Goal: Task Accomplishment & Management: Manage account settings

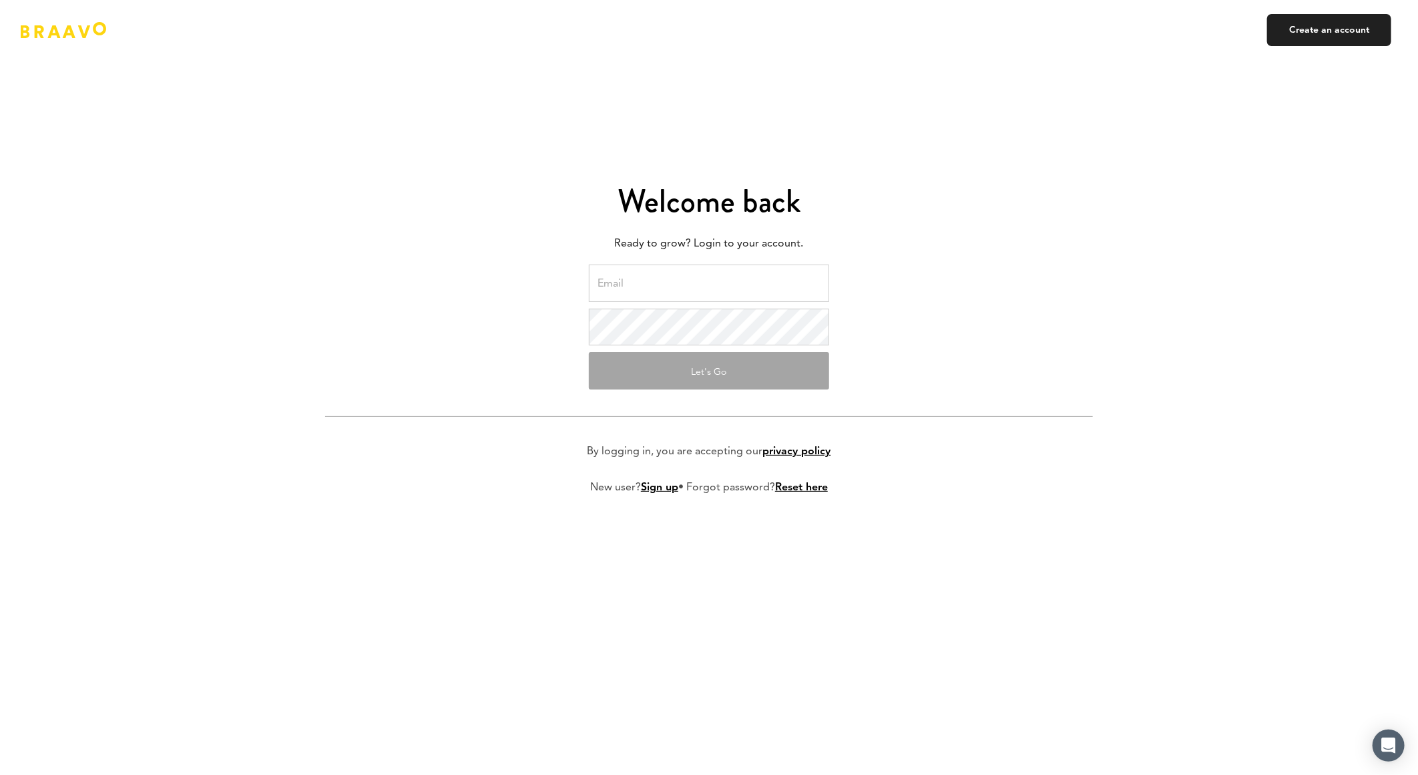
type input "[PERSON_NAME]"
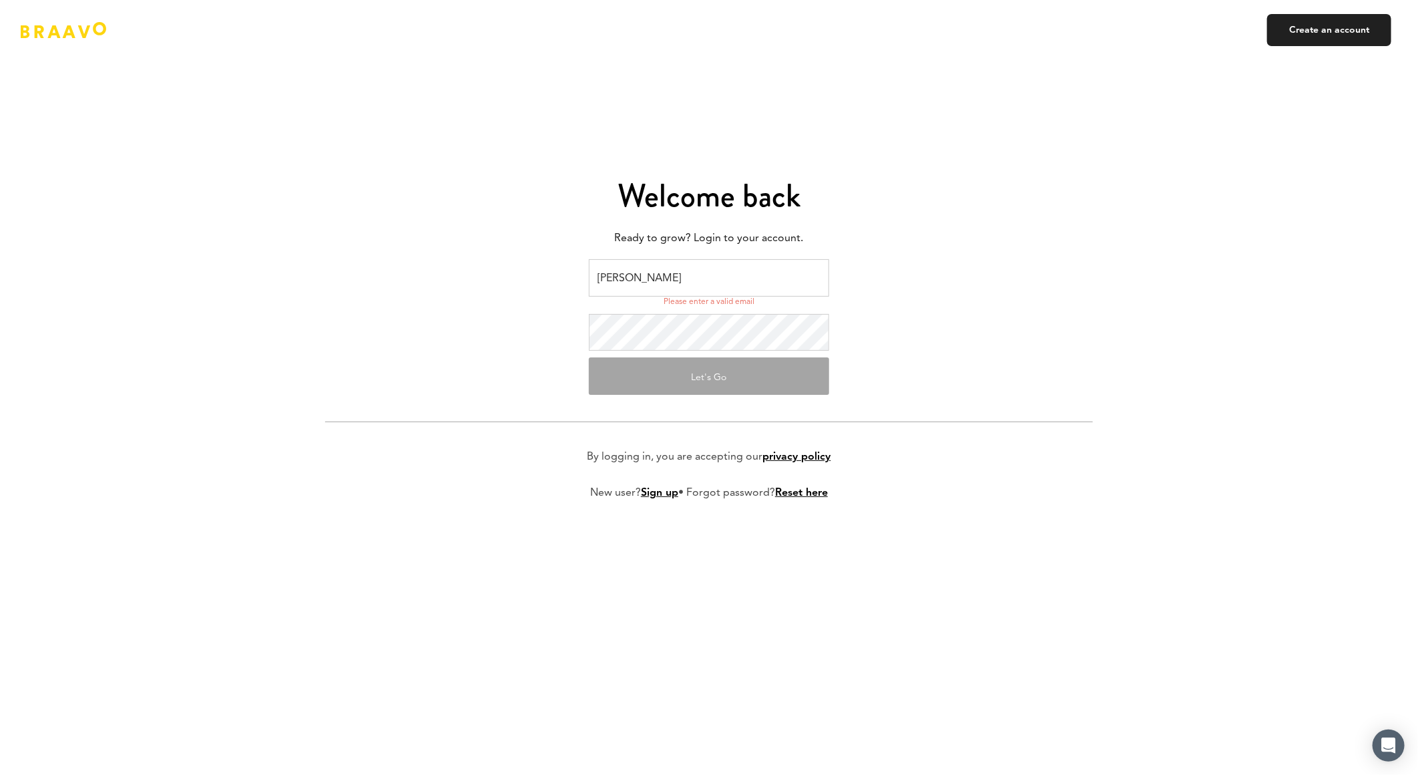
click at [644, 291] on input "[PERSON_NAME]" at bounding box center [709, 277] width 240 height 37
click at [1000, 221] on div "Welcome back Ready to grow? Login to your account. [PERSON_NAME] I Please enter…" at bounding box center [709, 388] width 781 height 576
click at [912, 344] on form "[PERSON_NAME] I Please enter a valid email Let's Go By logging in, you are acce…" at bounding box center [709, 390] width 768 height 262
click at [727, 279] on input "[PERSON_NAME]" at bounding box center [709, 277] width 240 height 37
click at [757, 198] on span "Welcome back" at bounding box center [709, 195] width 183 height 45
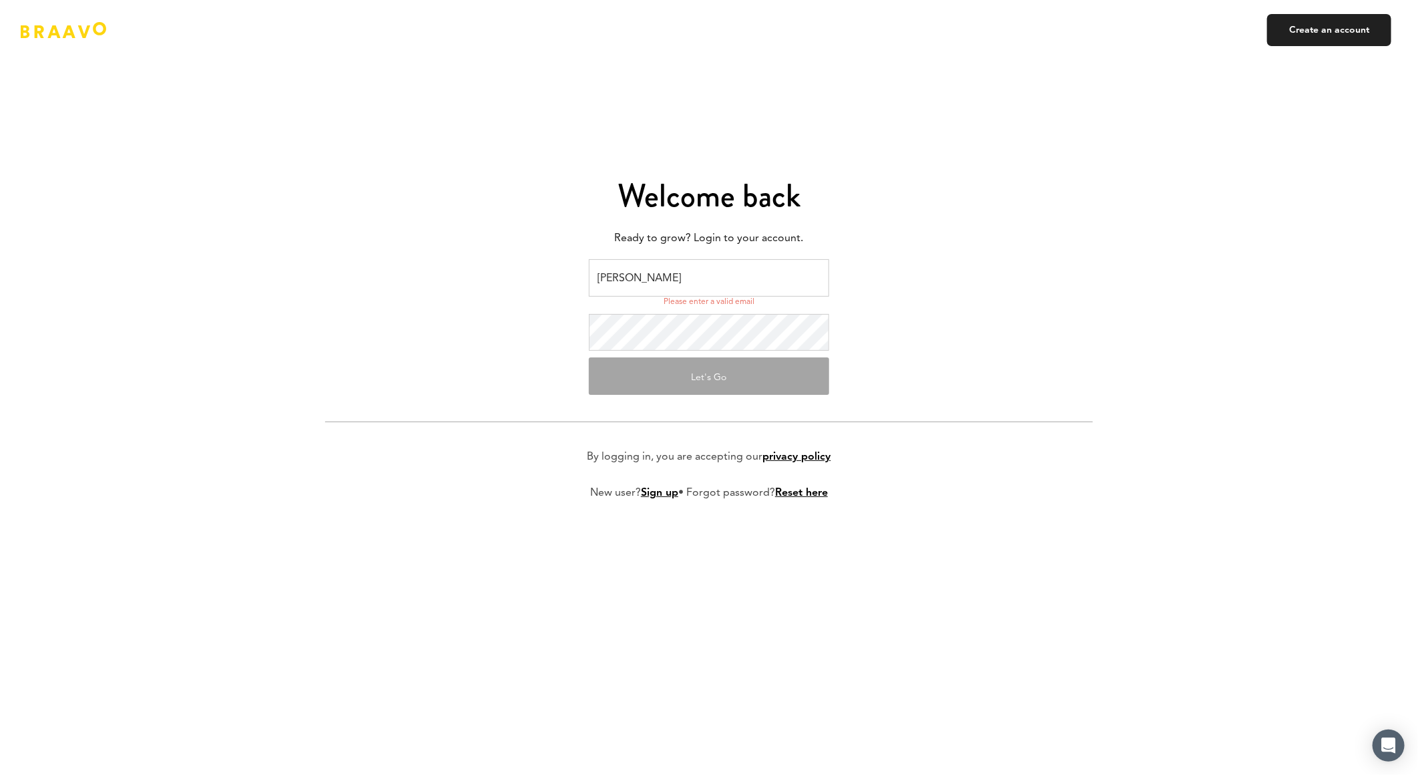
click at [811, 214] on div "Welcome back" at bounding box center [709, 195] width 768 height 39
click at [713, 311] on form "[PERSON_NAME] I Please enter a valid email Let's Go By logging in, you are acce…" at bounding box center [709, 390] width 768 height 262
click at [884, 232] on p "Ready to grow? Login to your account." at bounding box center [709, 238] width 768 height 20
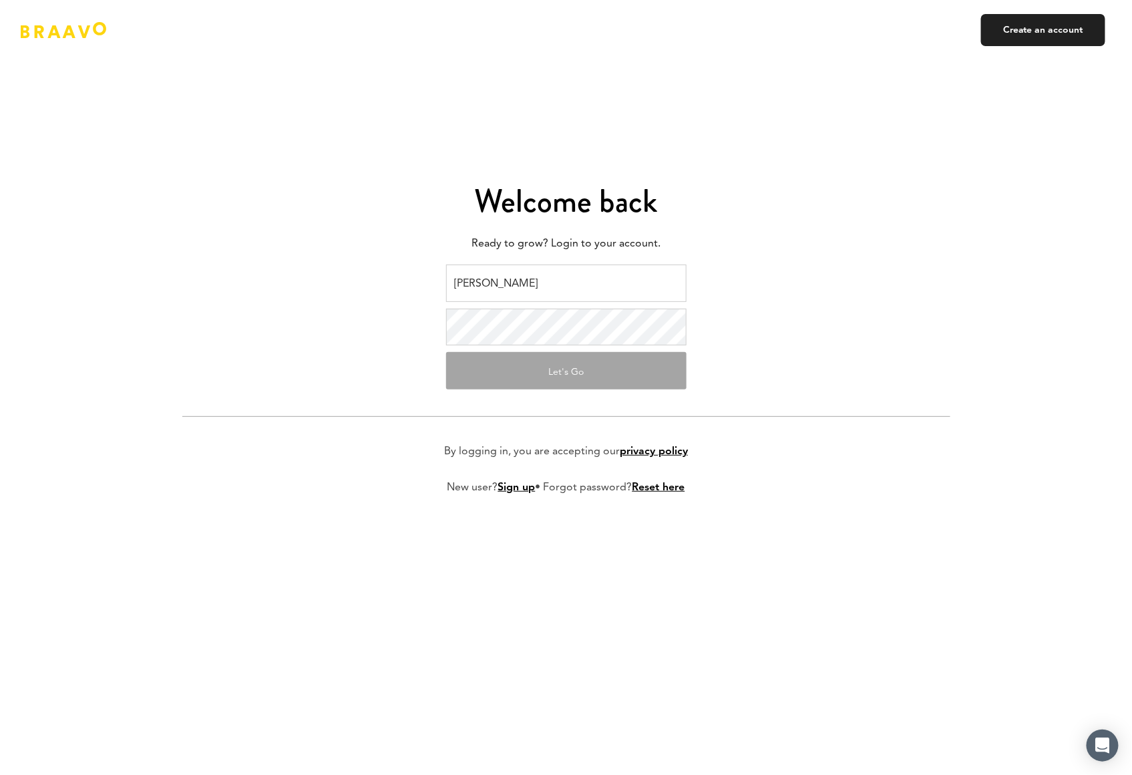
click at [601, 285] on input "[PERSON_NAME]" at bounding box center [566, 282] width 240 height 37
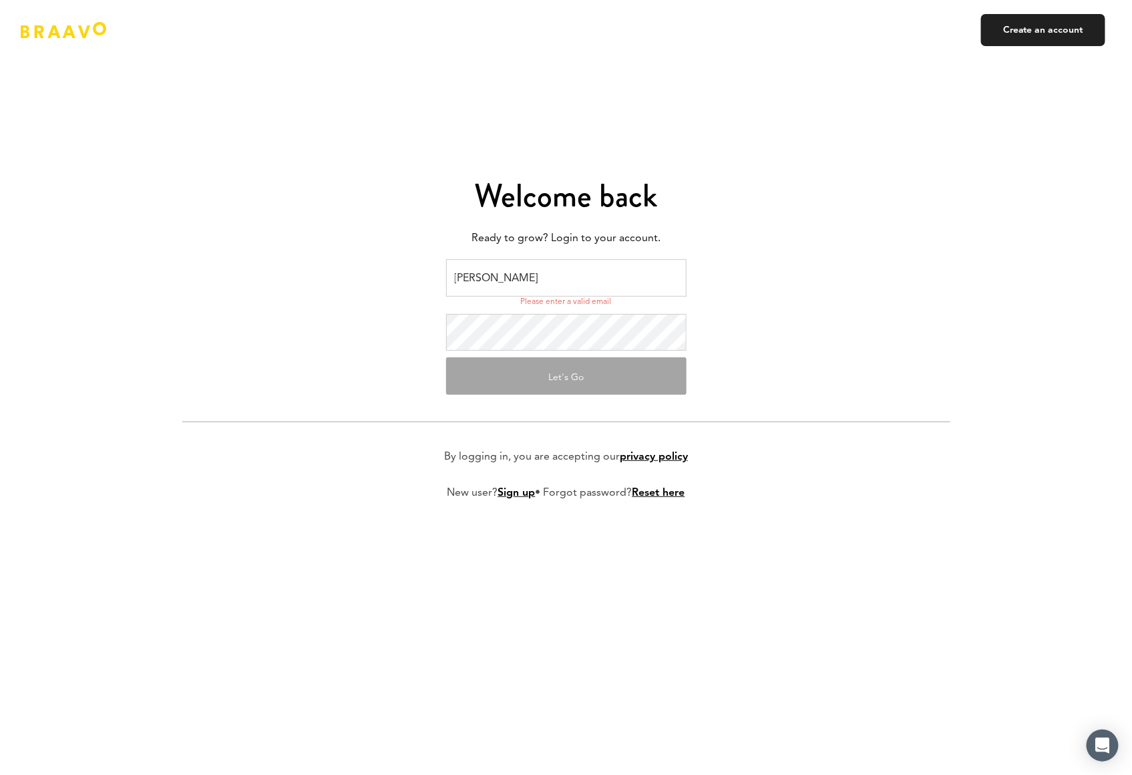
click at [605, 285] on input "[PERSON_NAME]" at bounding box center [566, 277] width 240 height 37
drag, startPoint x: 548, startPoint y: 278, endPoint x: 399, endPoint y: 272, distance: 149.1
click at [399, 274] on form "[PERSON_NAME] I Please enter a valid email Let's Go By logging in, you are acce…" at bounding box center [566, 390] width 768 height 262
type input "e.ivanidou@finexpertiza.cy"
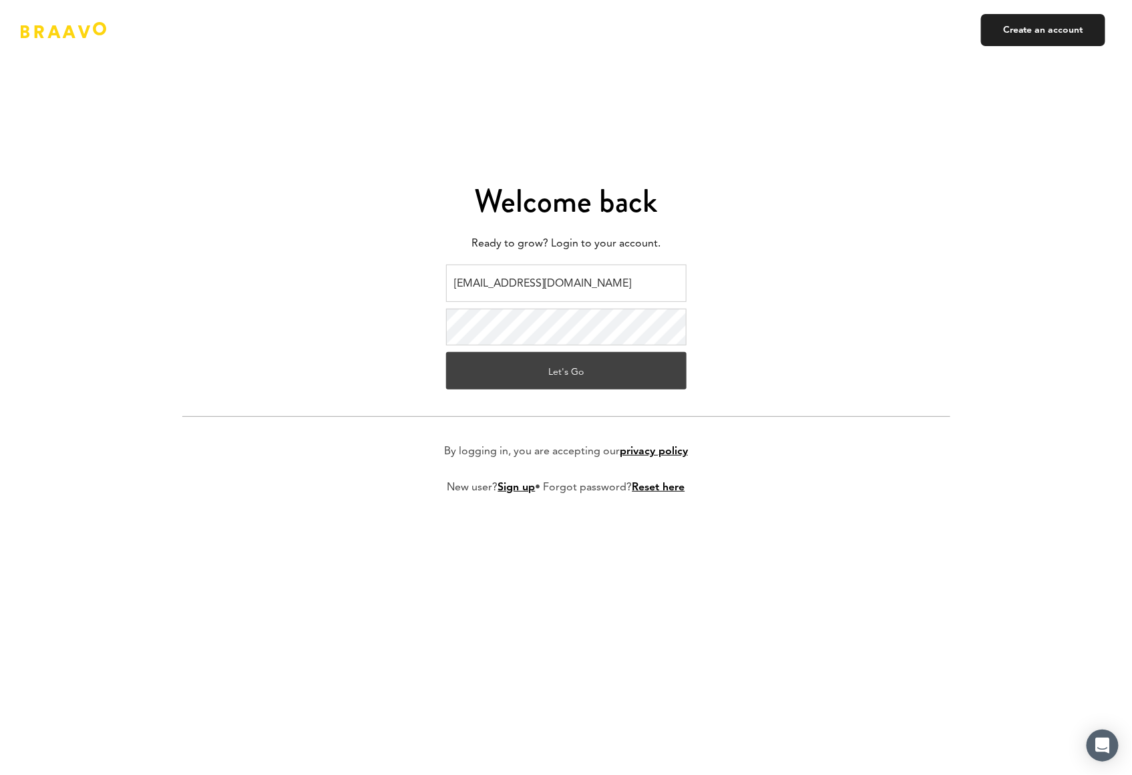
click at [546, 377] on button "Let's Go" at bounding box center [566, 370] width 240 height 37
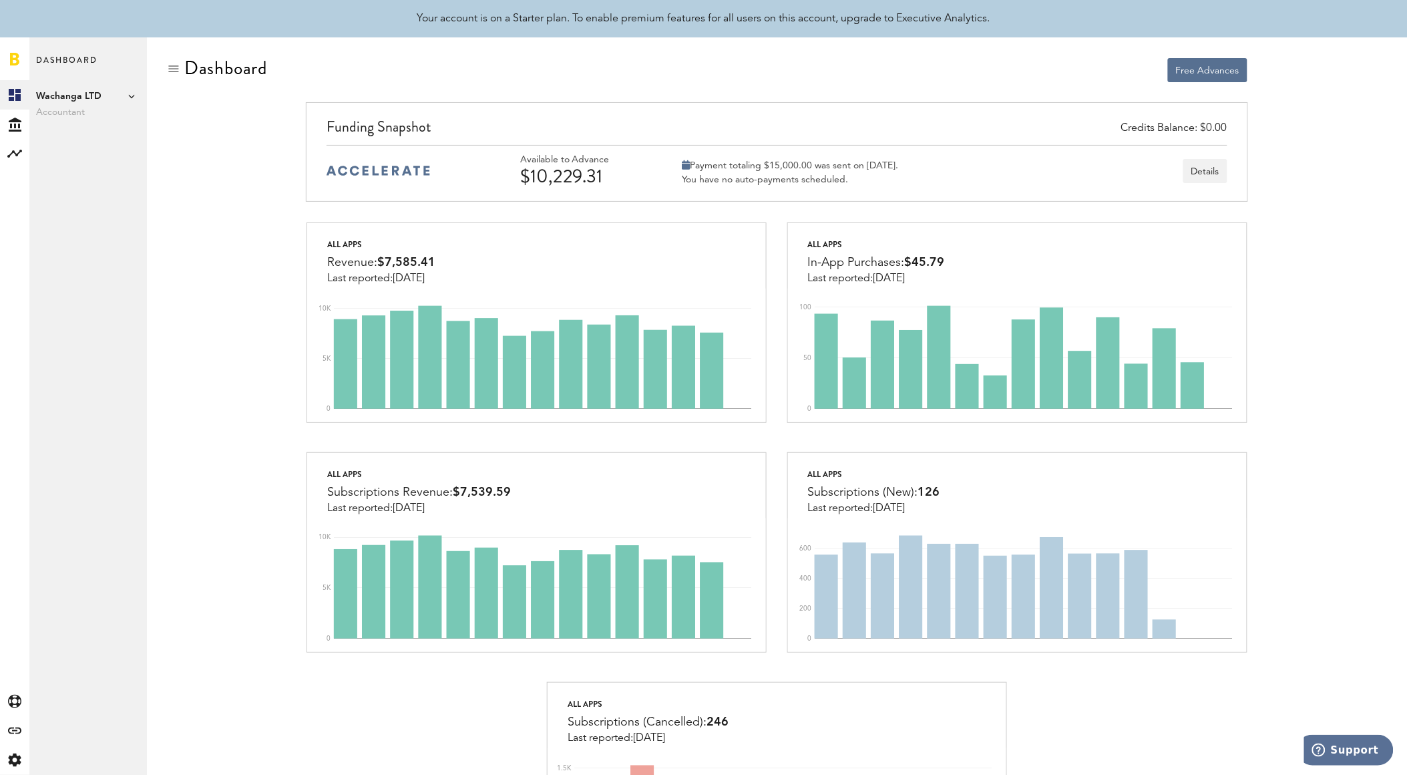
click at [78, 104] on span "Accountant" at bounding box center [88, 112] width 104 height 16
click at [17, 120] on icon at bounding box center [15, 125] width 13 height 14
click at [13, 157] on rect at bounding box center [15, 154] width 16 height 16
click at [11, 122] on icon at bounding box center [15, 125] width 13 height 14
click at [78, 118] on link "Transactions" at bounding box center [88, 124] width 118 height 29
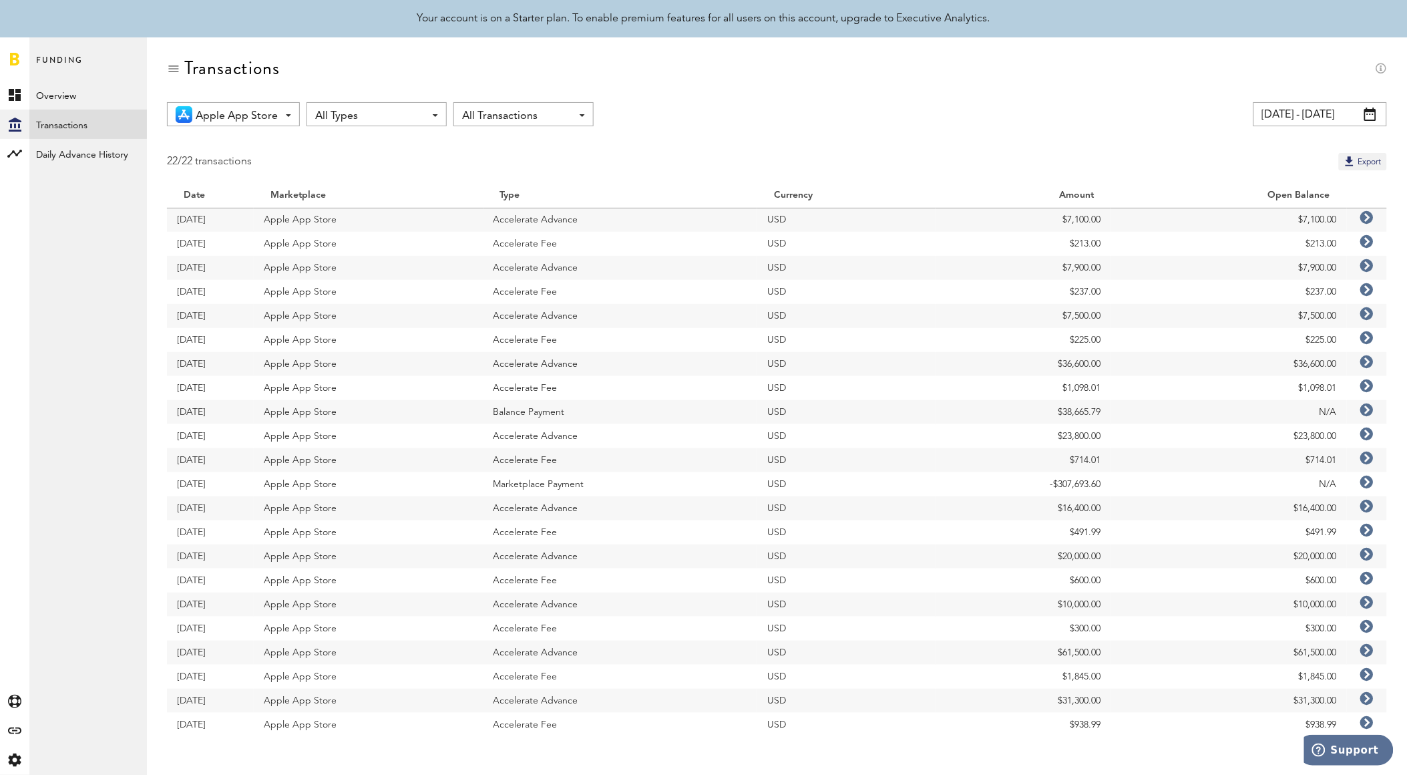
click at [1131, 109] on span at bounding box center [1370, 114] width 12 height 13
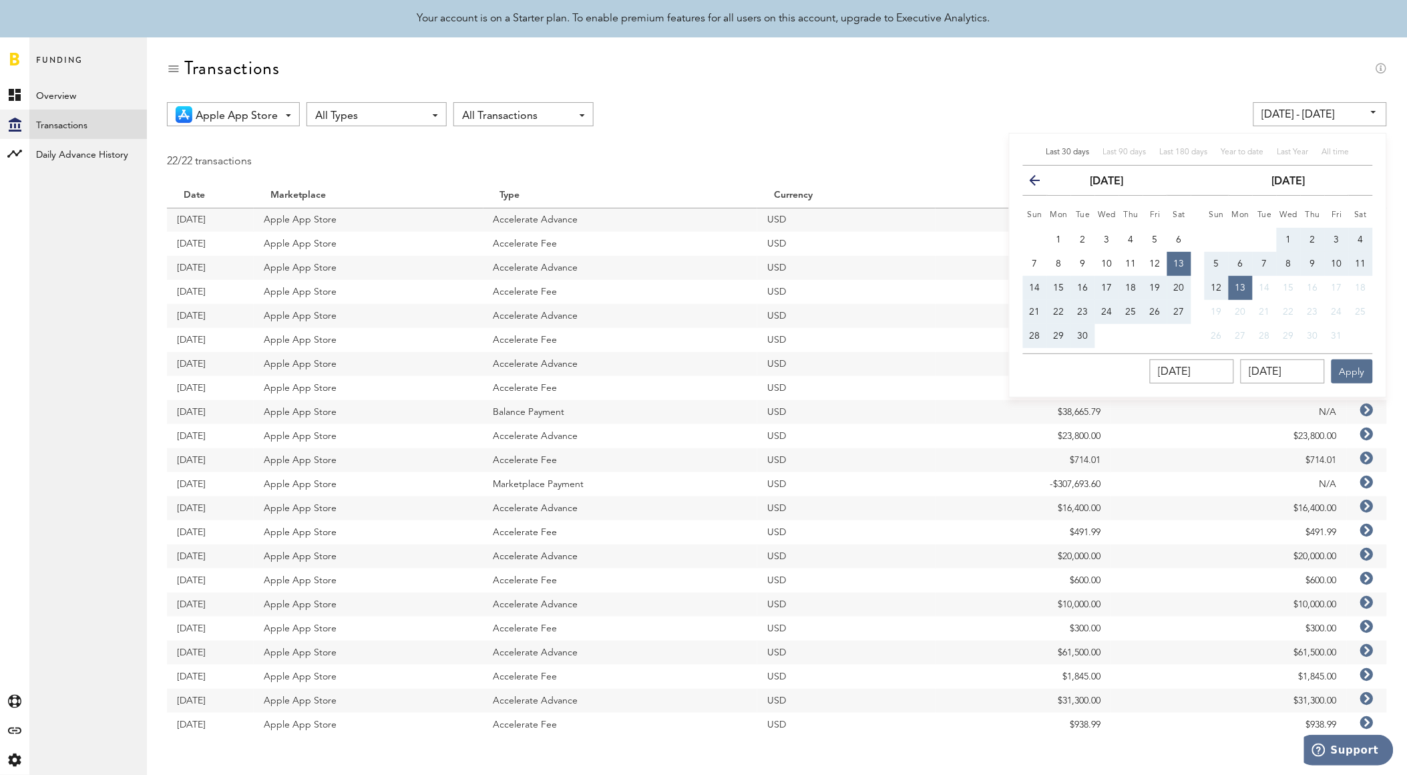
click at [1040, 183] on icon "button" at bounding box center [1040, 183] width 0 height 0
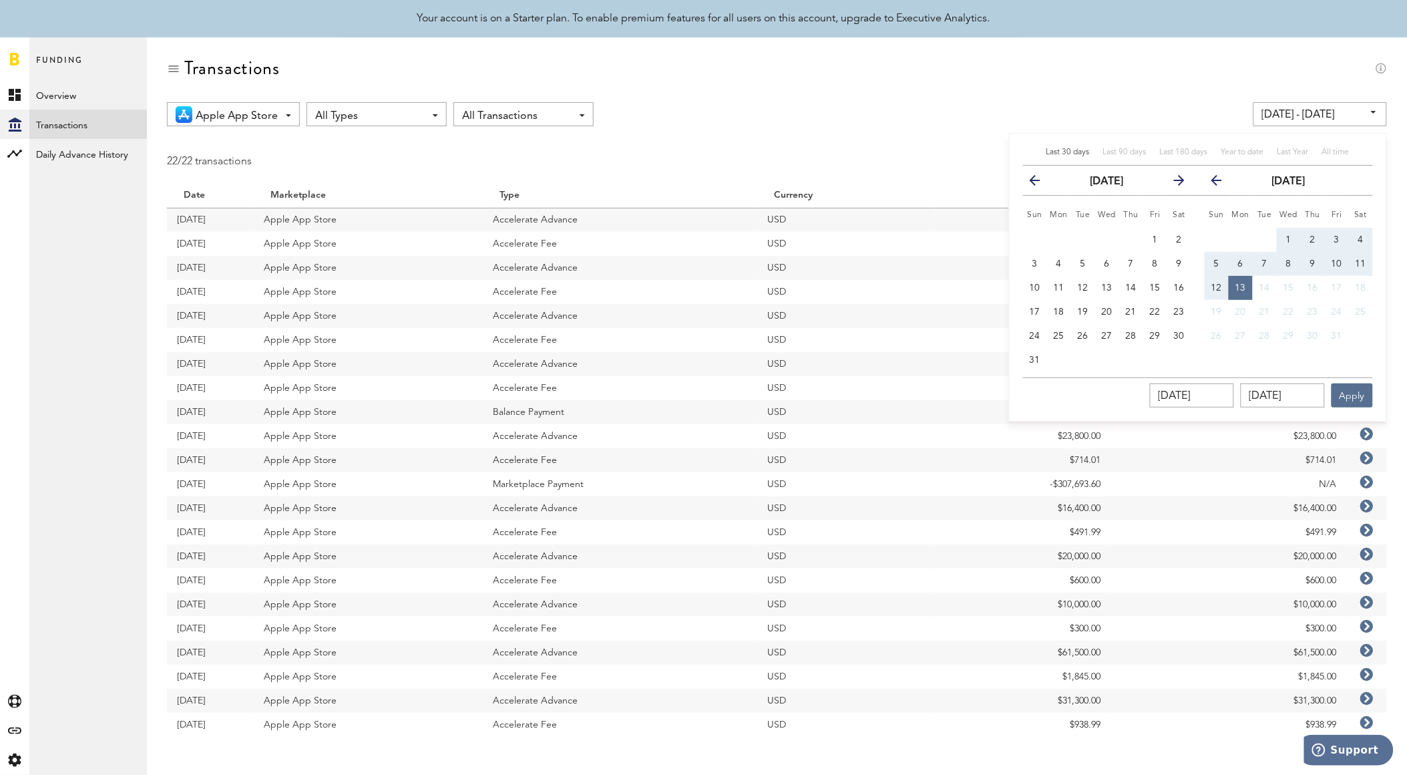
click at [1040, 183] on icon "button" at bounding box center [1040, 183] width 0 height 0
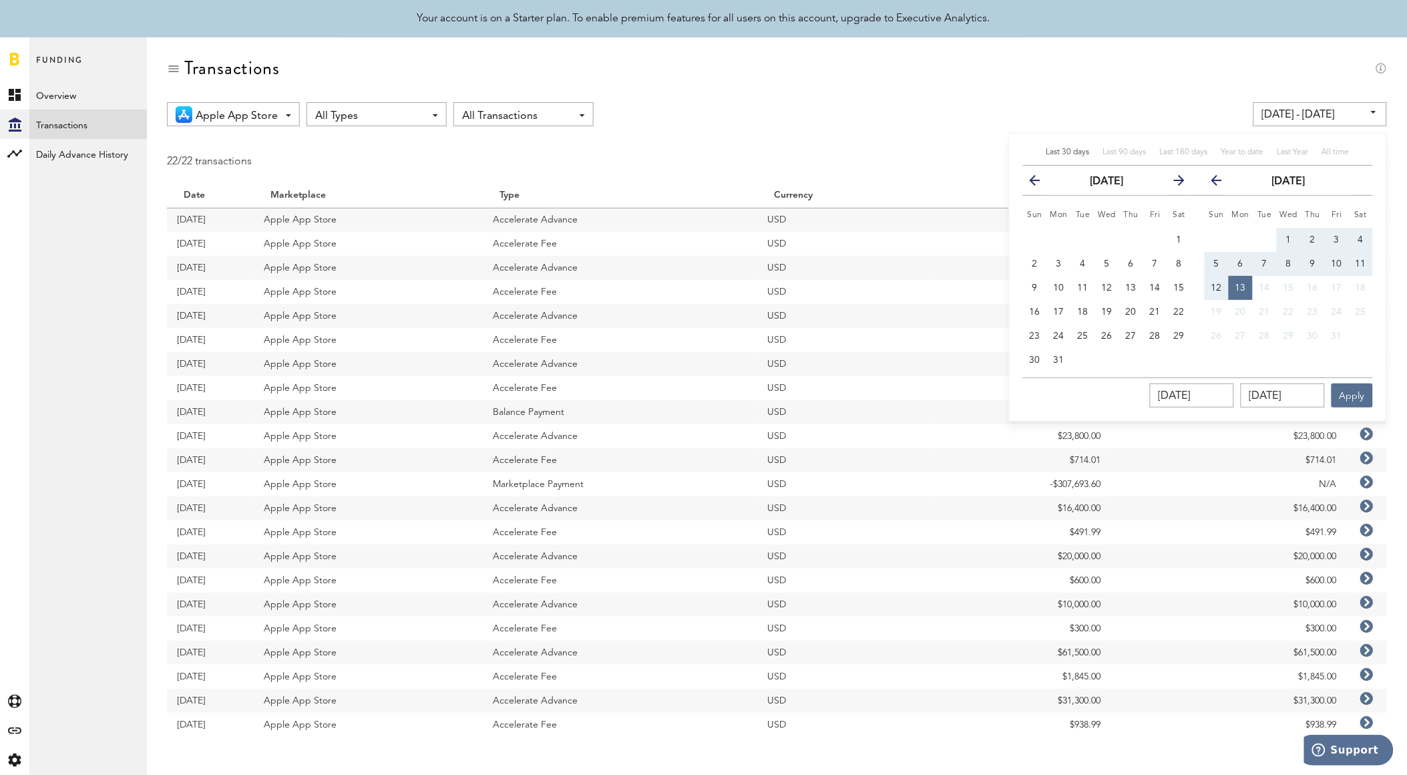
click at [1040, 183] on icon "button" at bounding box center [1040, 183] width 0 height 0
click at [1131, 183] on icon "button" at bounding box center [1174, 183] width 0 height 0
click at [1110, 243] on span "1" at bounding box center [1107, 239] width 5 height 9
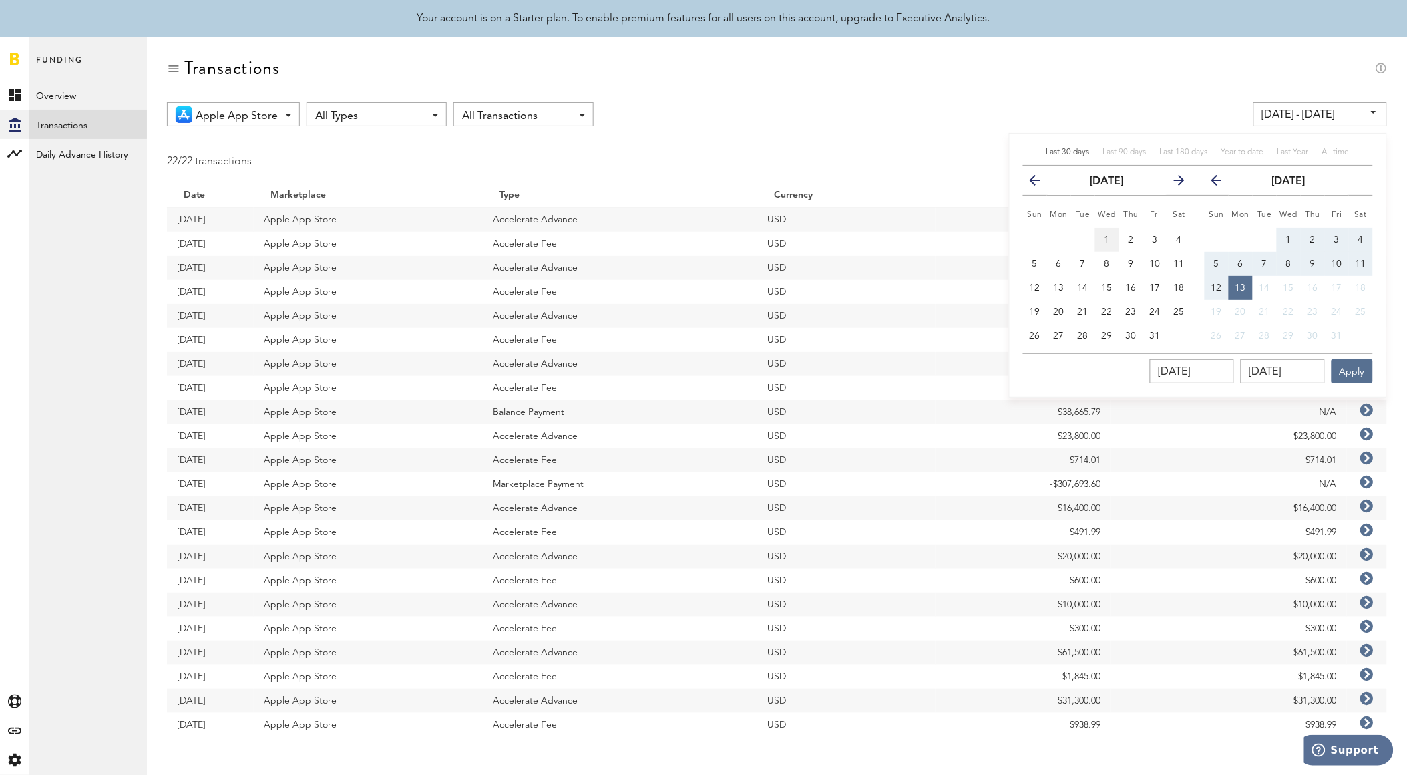
type input "01.01.25 - 01.01.25"
type input "01.01.2025"
click at [1131, 375] on button "Apply" at bounding box center [1352, 371] width 41 height 24
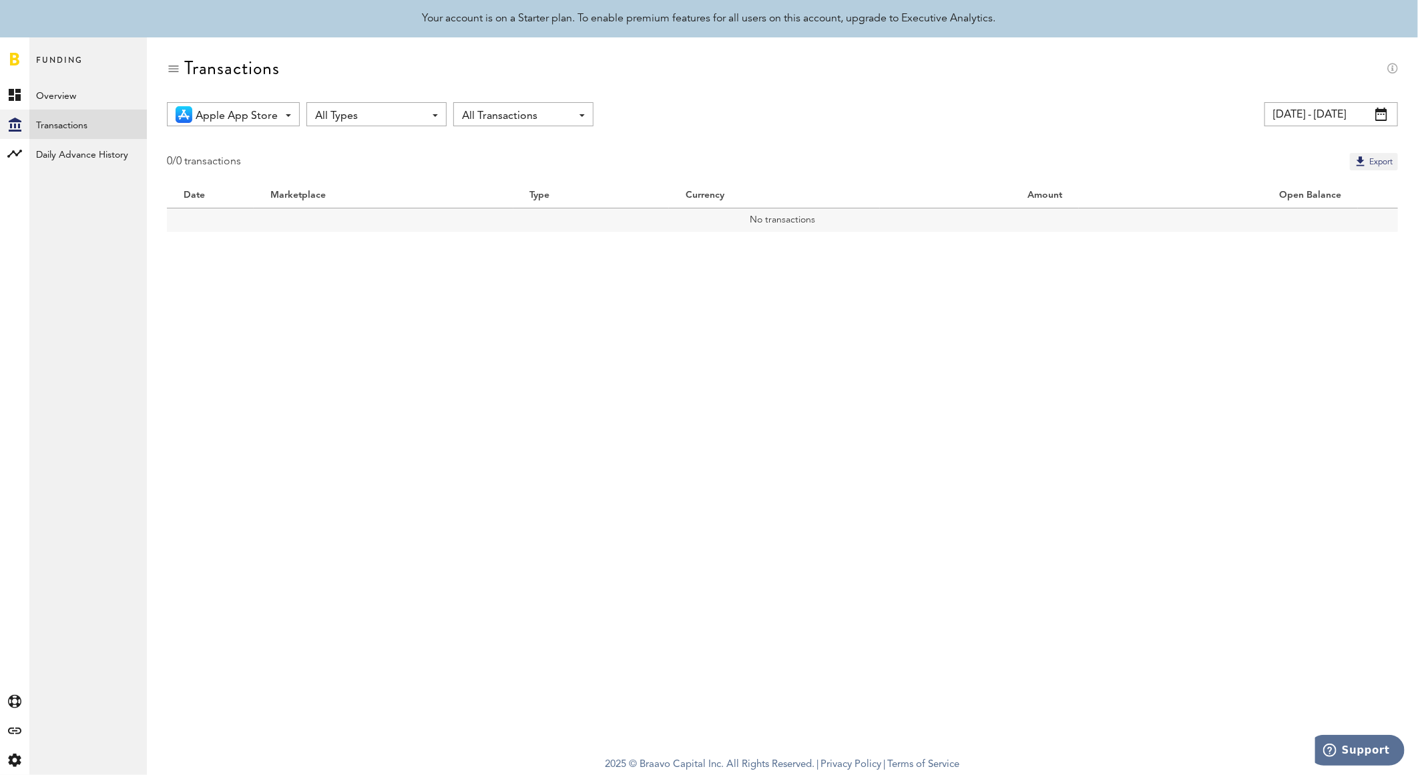
click at [1131, 116] on span at bounding box center [1382, 114] width 12 height 13
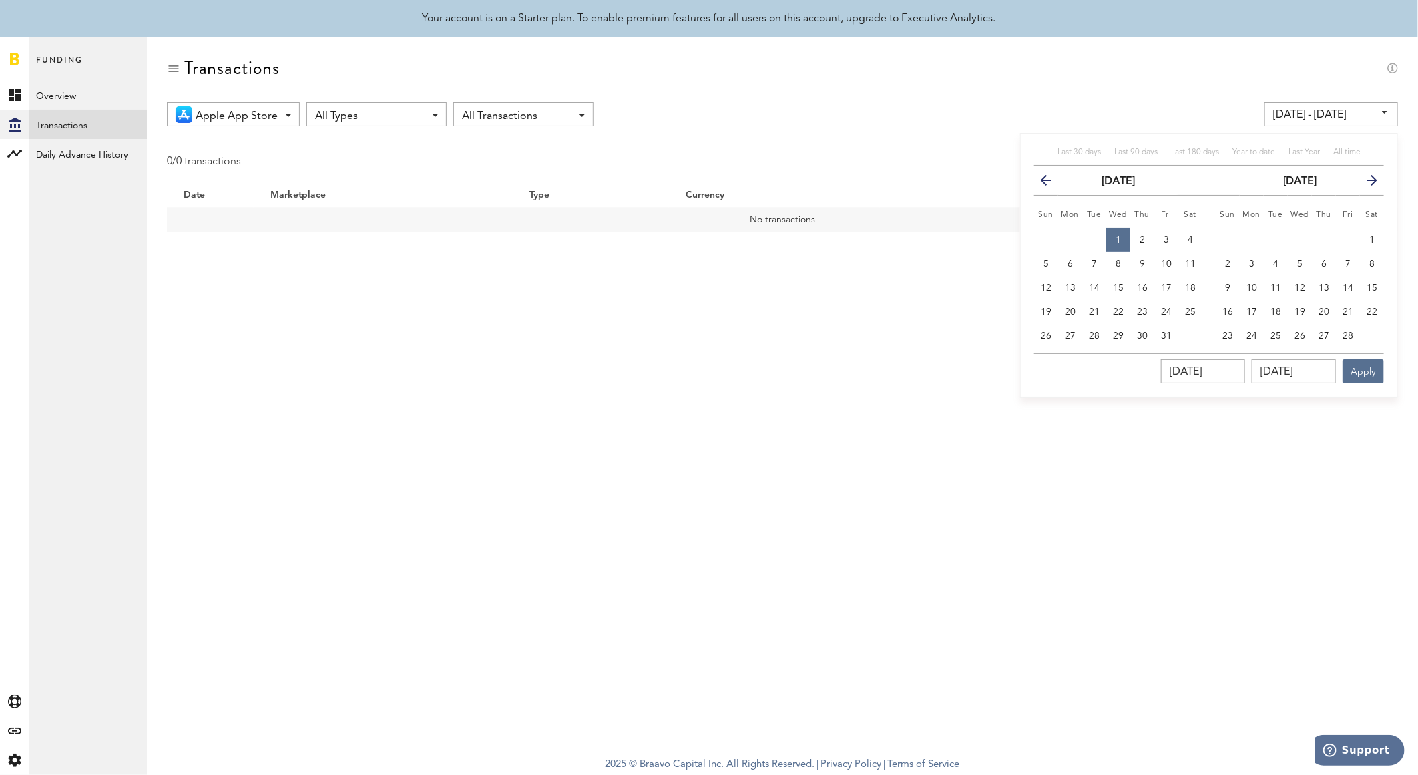
click at [1131, 183] on icon "button" at bounding box center [1367, 183] width 0 height 0
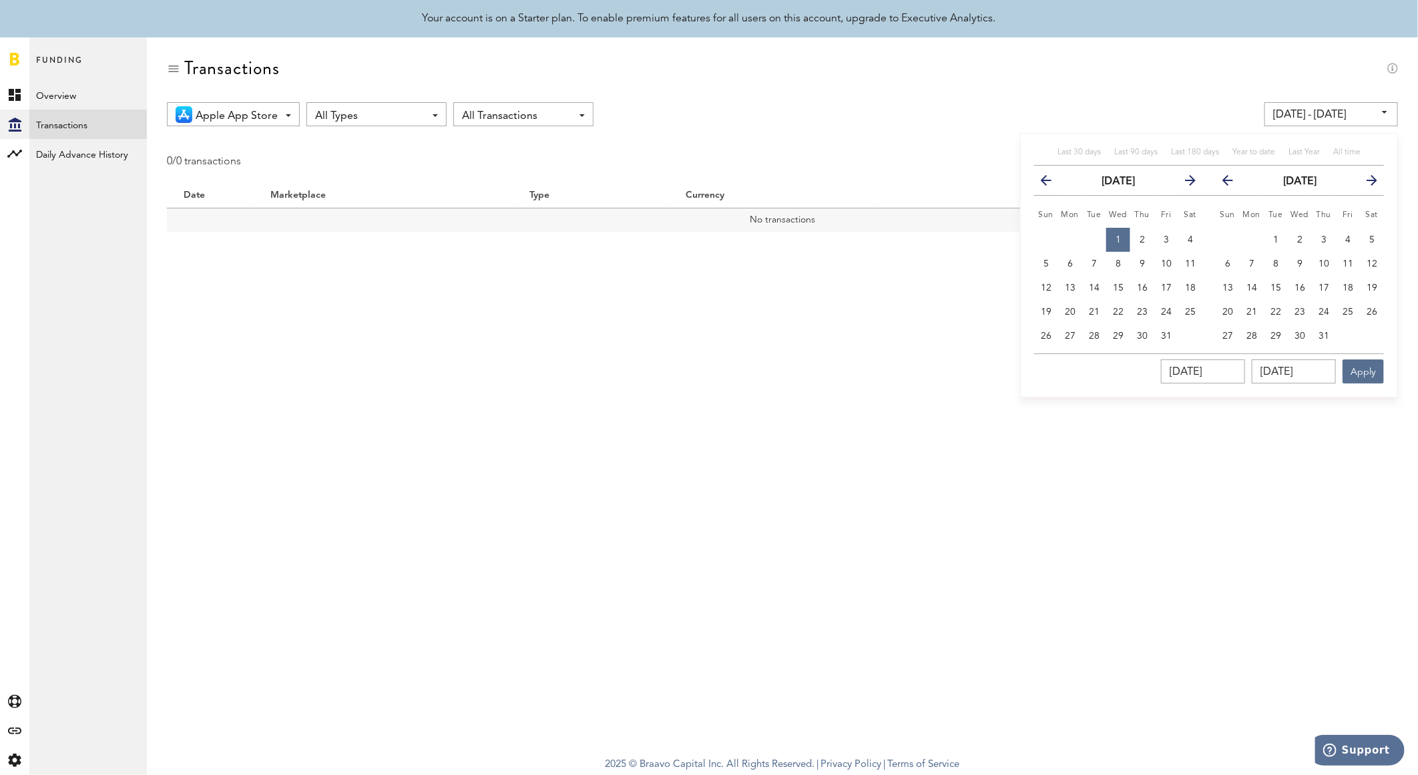
click at [1131, 183] on icon "button" at bounding box center [1367, 183] width 0 height 0
click at [1131, 288] on span "13" at bounding box center [1252, 287] width 11 height 9
type input "01.01.25 - 13.10.25"
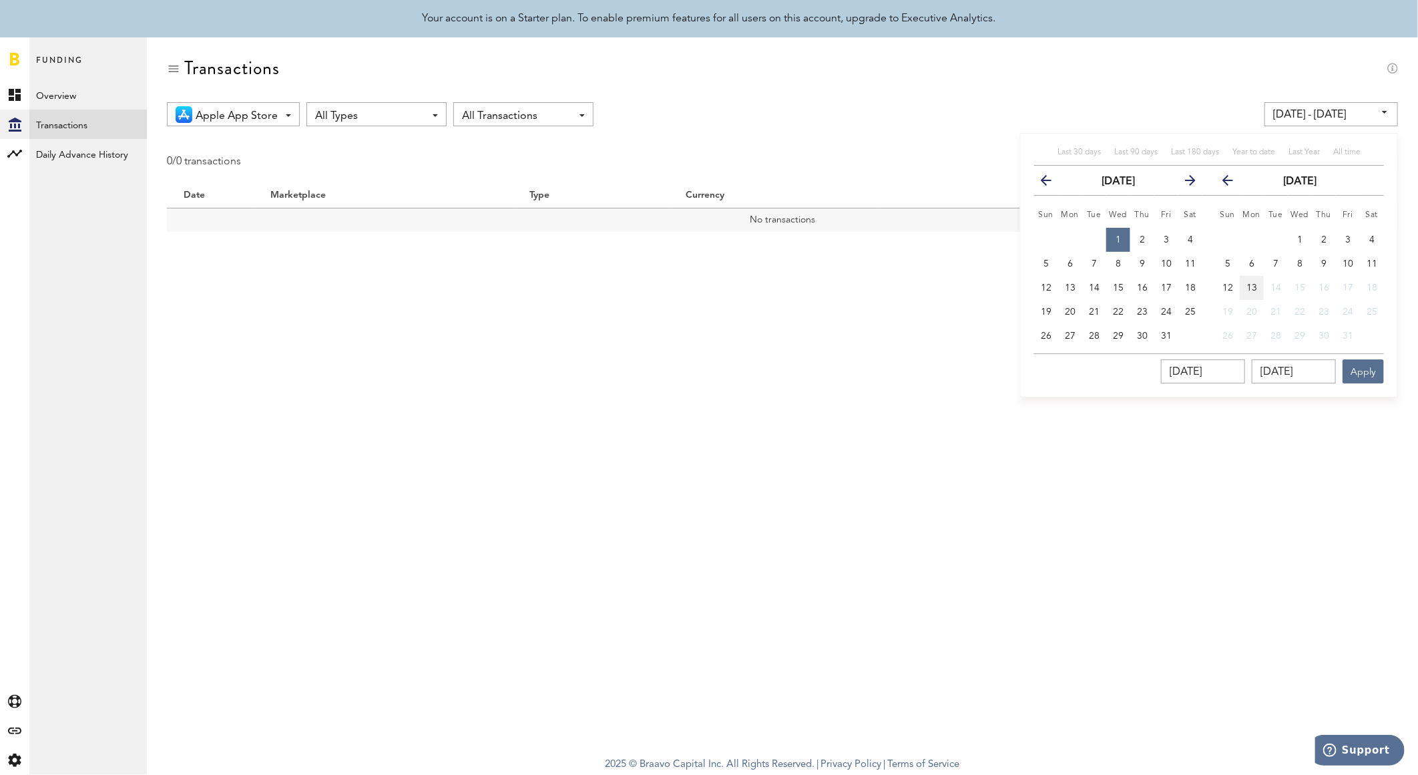
type input "13.10.2025"
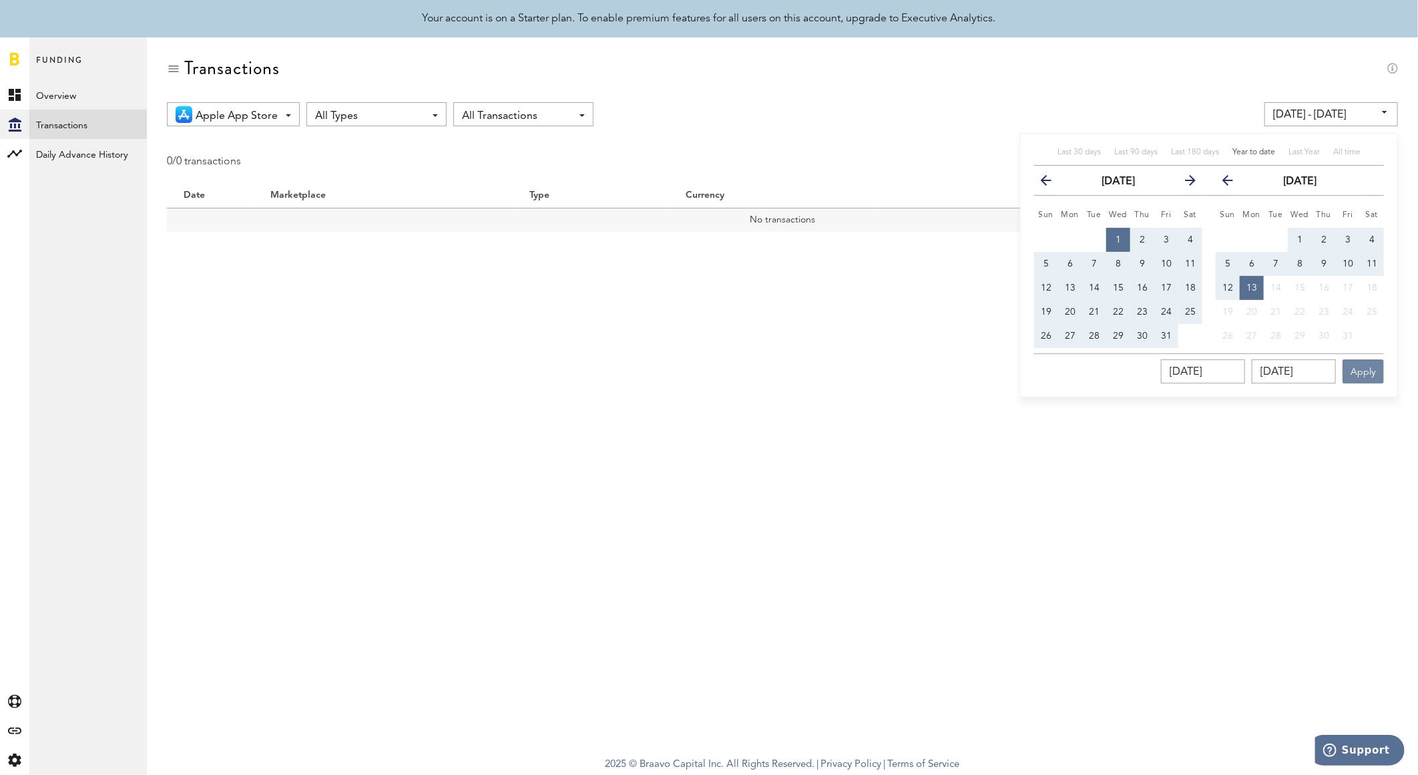
click at [1131, 371] on button "Apply" at bounding box center [1363, 371] width 41 height 24
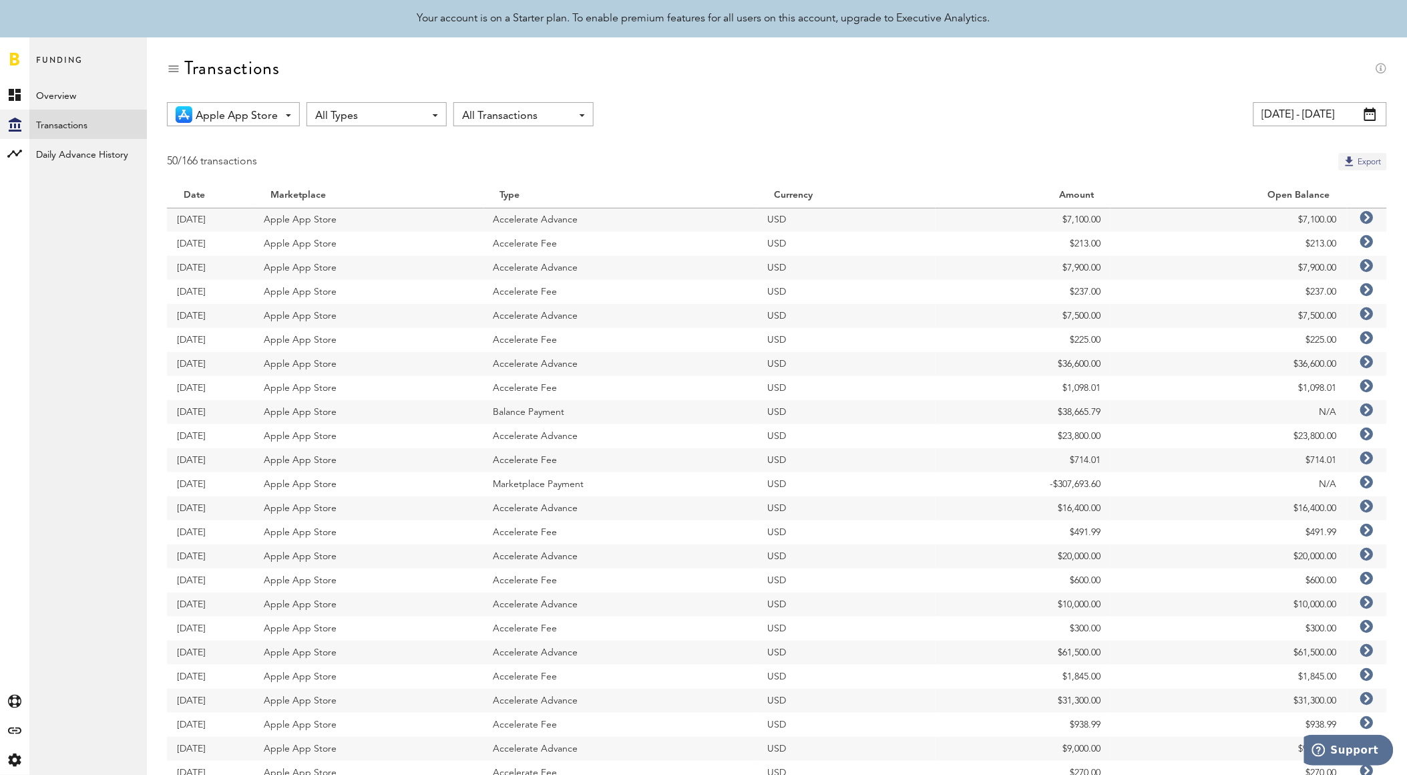
click at [1131, 168] on button "Export" at bounding box center [1363, 161] width 48 height 17
